Goal: Transaction & Acquisition: Purchase product/service

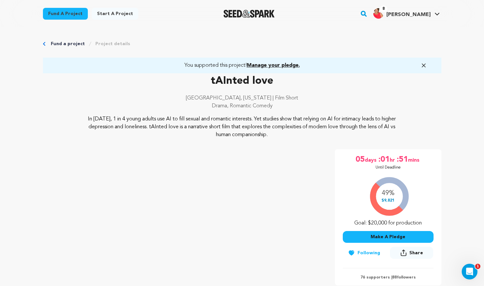
click at [373, 235] on button "Make A Pledge" at bounding box center [387, 237] width 91 height 12
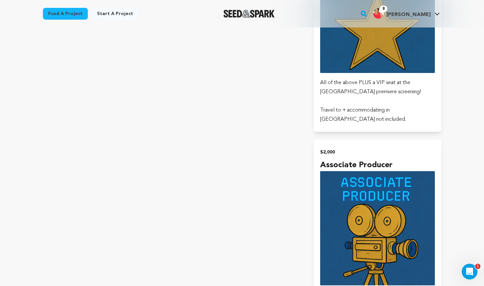
scroll to position [1604, 0]
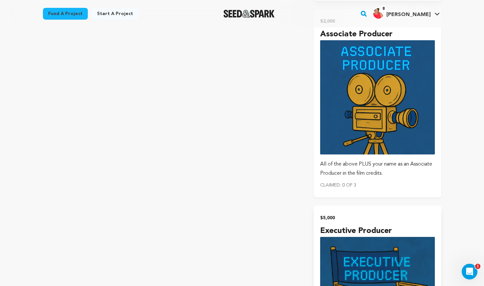
type input "-1"
click at [377, 122] on img "submit" at bounding box center [377, 97] width 114 height 114
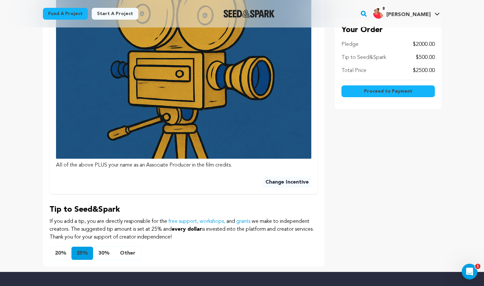
scroll to position [360, 0]
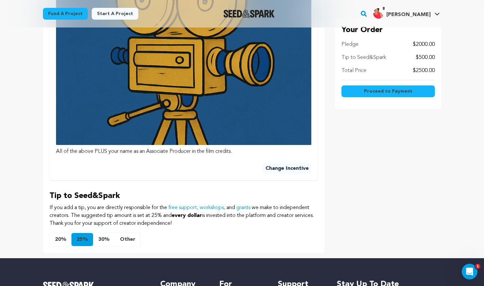
click at [124, 240] on button "Other" at bounding box center [128, 239] width 26 height 13
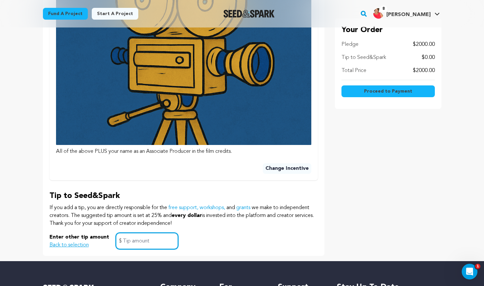
click at [138, 240] on input "text" at bounding box center [147, 241] width 63 height 17
type input "0"
click at [221, 233] on div "Enter other tip amount Back to selection 0 $" at bounding box center [183, 241] width 268 height 17
click at [392, 94] on span "Proceed to Payment" at bounding box center [388, 91] width 48 height 7
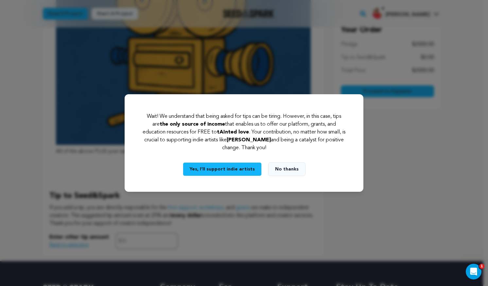
click at [283, 171] on button "No thanks" at bounding box center [286, 169] width 37 height 14
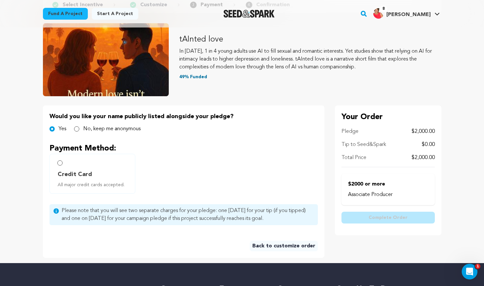
scroll to position [98, 0]
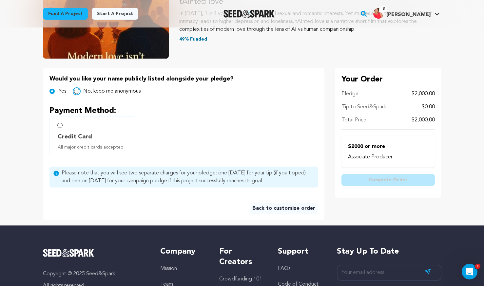
click at [76, 92] on input "No, keep me anonymous" at bounding box center [76, 91] width 5 height 5
radio input "true"
click at [60, 127] on input "Credit Card All major credit cards accepted." at bounding box center [59, 125] width 5 height 5
radio input "false"
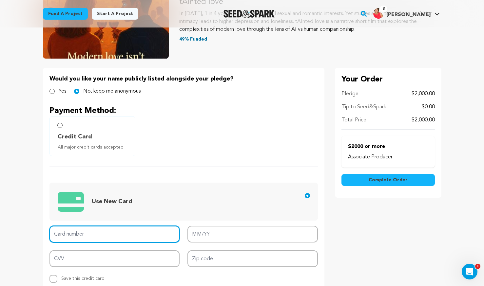
click at [108, 238] on input "Card number" at bounding box center [114, 234] width 130 height 17
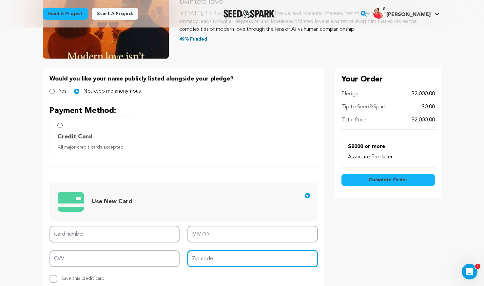
type input "90018"
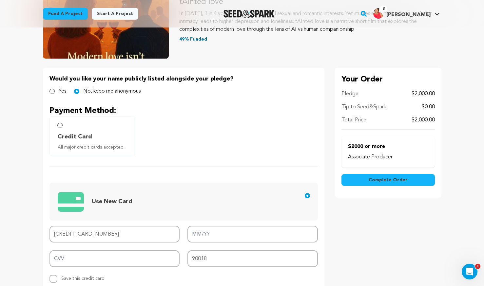
type input "5189 4101 1204 0251"
type input "06/28"
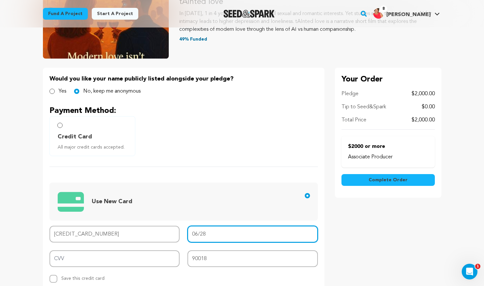
type input "339"
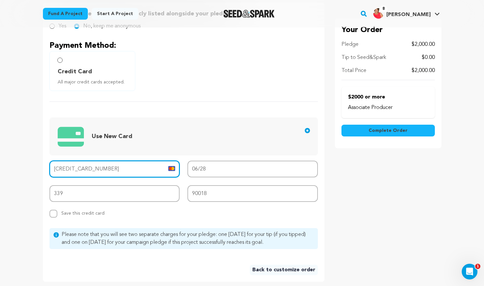
scroll to position [196, 0]
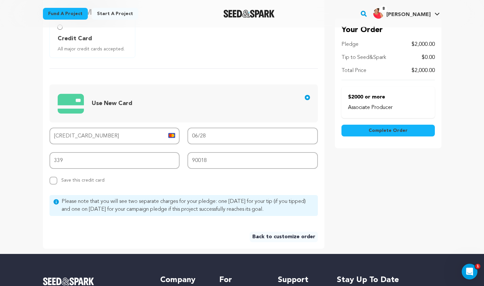
click at [403, 135] on button "Complete Order" at bounding box center [387, 131] width 93 height 12
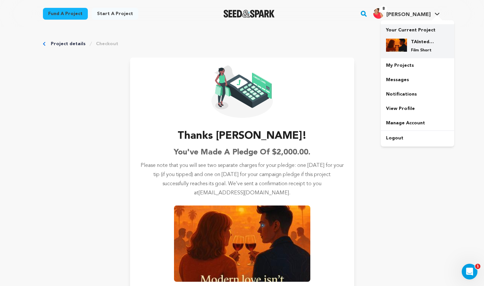
click at [418, 40] on h4 "TAInted love" at bounding box center [423, 42] width 24 height 7
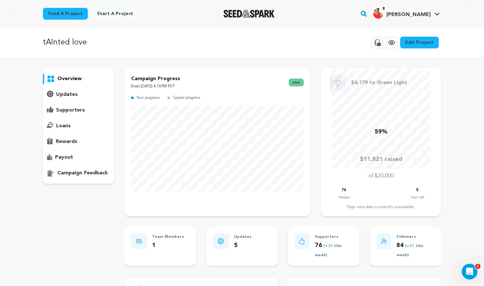
click at [66, 112] on p "supporters" at bounding box center [70, 110] width 29 height 8
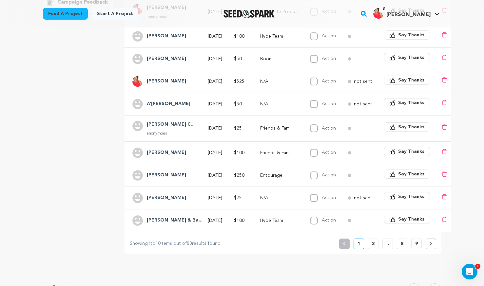
scroll to position [196, 0]
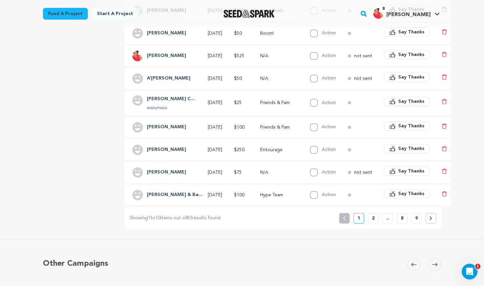
click at [433, 220] on button at bounding box center [430, 218] width 10 height 10
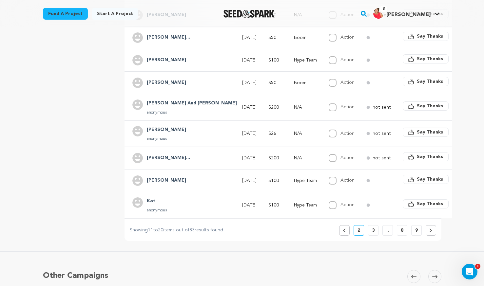
scroll to position [189, 0]
click at [429, 225] on button at bounding box center [430, 230] width 10 height 10
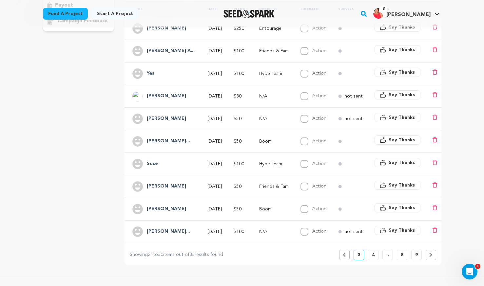
scroll to position [155, 0]
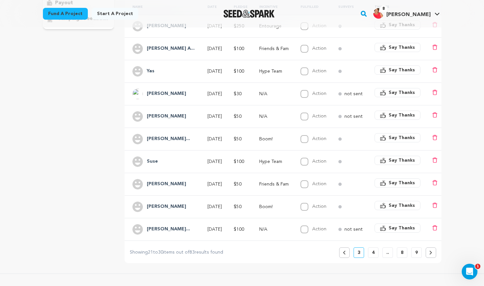
click at [428, 253] on button at bounding box center [430, 253] width 10 height 10
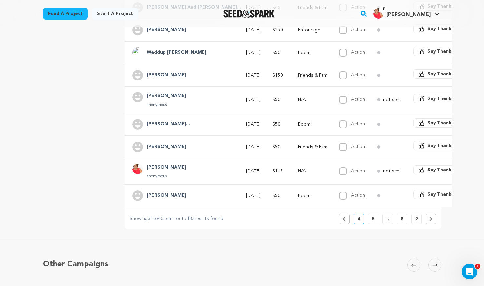
scroll to position [197, 0]
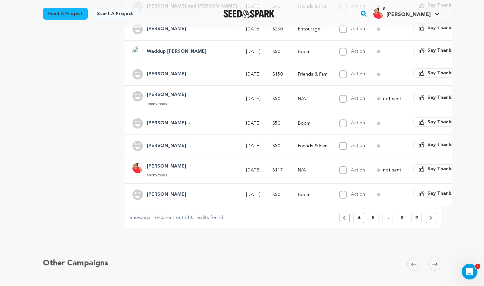
click at [430, 216] on icon at bounding box center [430, 218] width 3 height 4
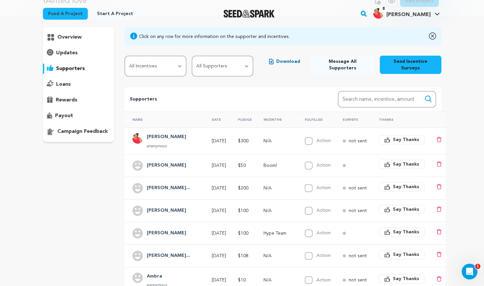
scroll to position [131, 0]
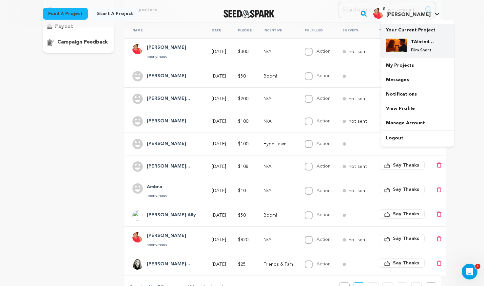
click at [411, 43] on div "TAInted love Film Short" at bounding box center [422, 46] width 31 height 14
